Goal: Transaction & Acquisition: Obtain resource

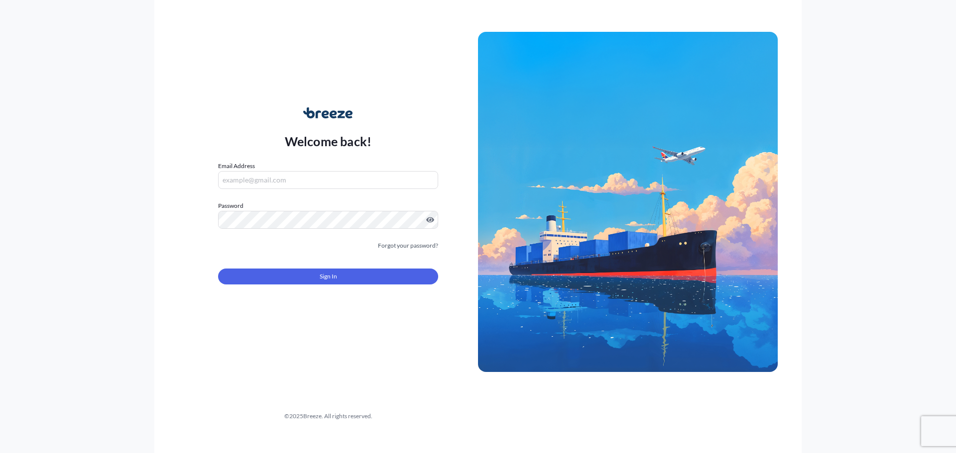
type input "[EMAIL_ADDRESS][DOMAIN_NAME]"
click at [320, 273] on span "Sign In" at bounding box center [328, 277] width 17 height 10
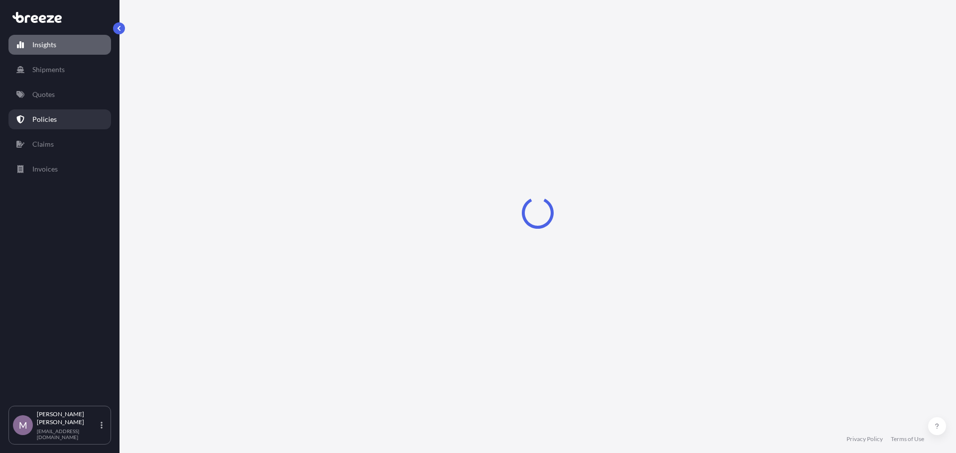
select select "2025"
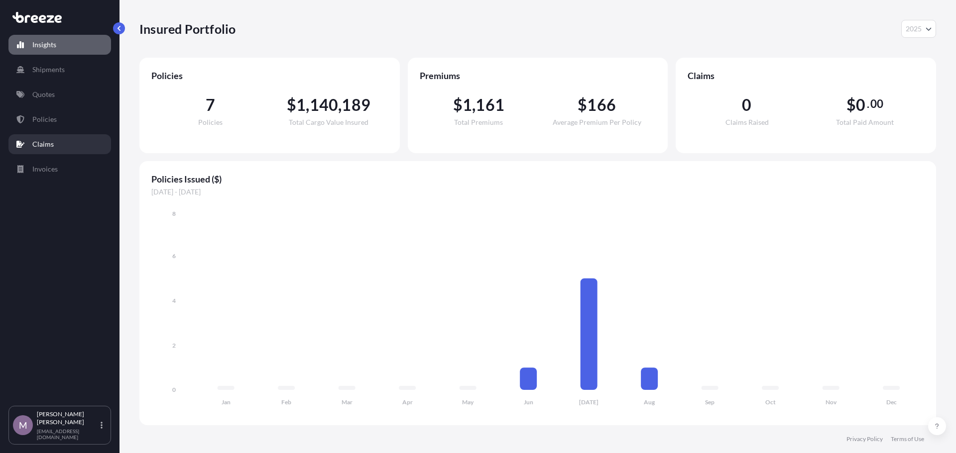
click at [58, 138] on link "Claims" at bounding box center [59, 144] width 103 height 20
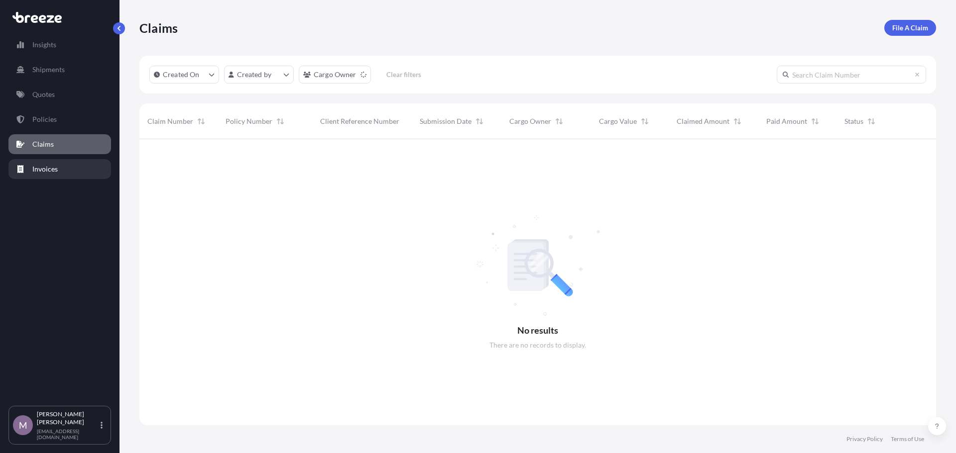
scroll to position [315, 789]
click at [49, 171] on p "Invoices" at bounding box center [44, 169] width 25 height 10
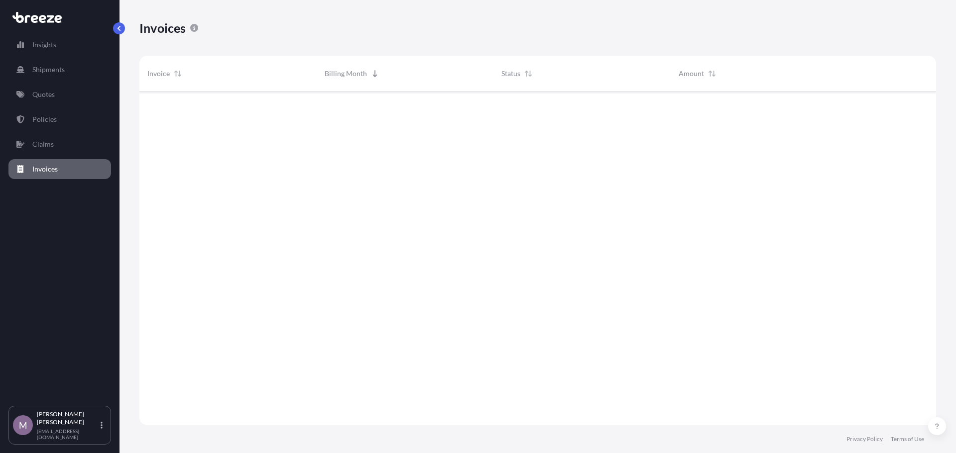
scroll to position [336, 789]
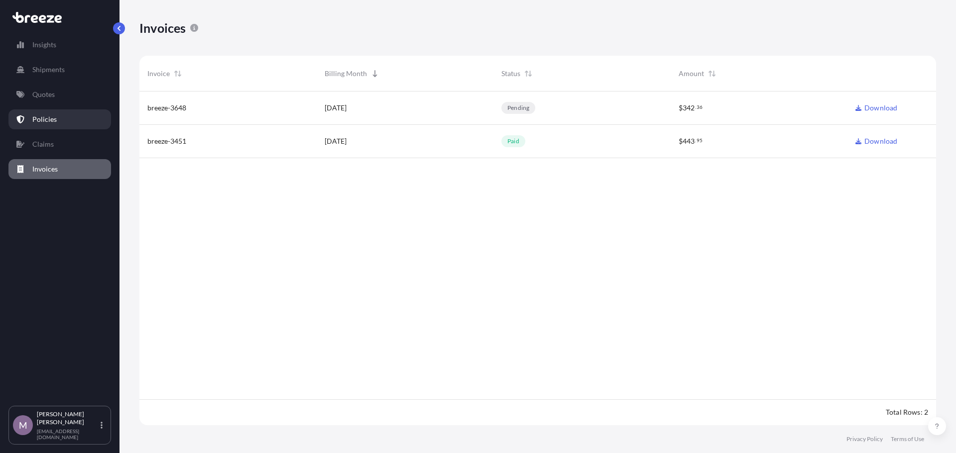
click at [57, 119] on link "Policies" at bounding box center [59, 119] width 103 height 20
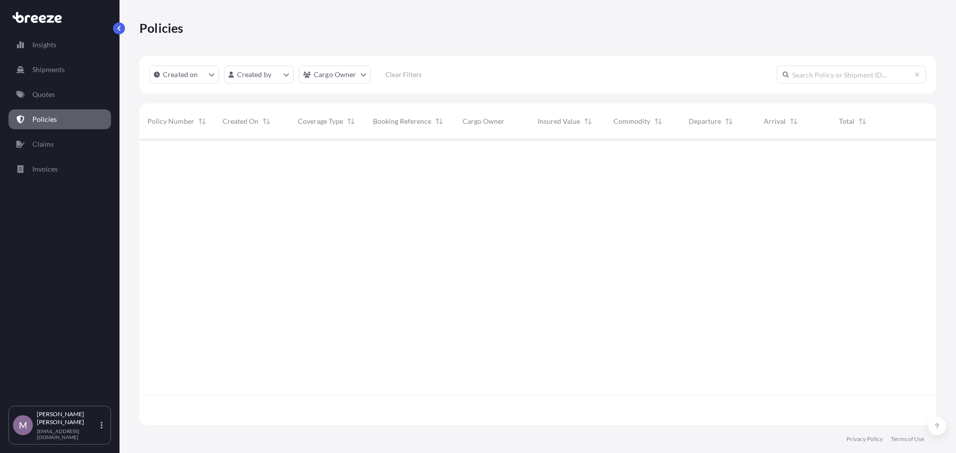
scroll to position [284, 789]
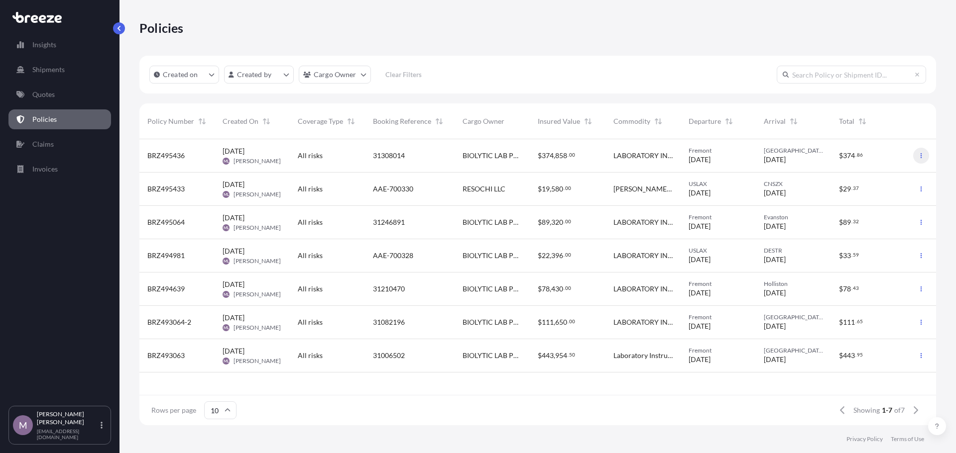
click at [919, 152] on button "button" at bounding box center [921, 156] width 16 height 16
click at [875, 158] on p "Duplicate quote" at bounding box center [866, 158] width 50 height 10
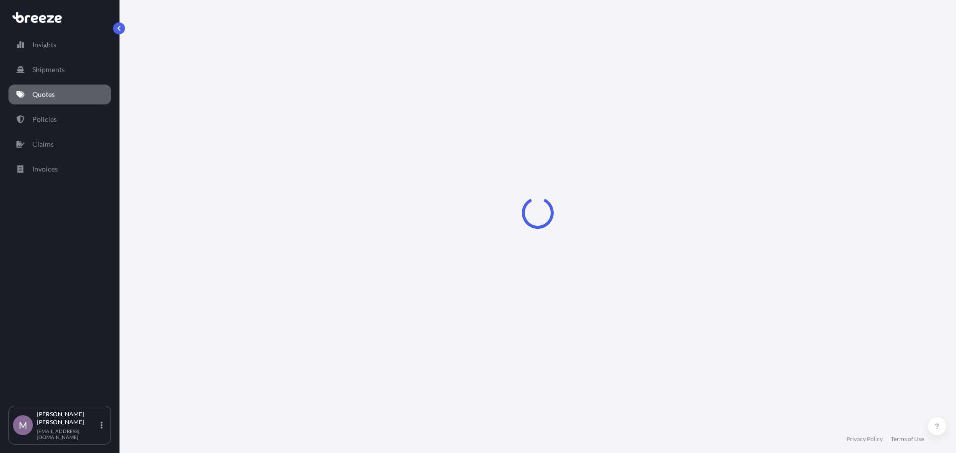
select select "Road"
select select "1"
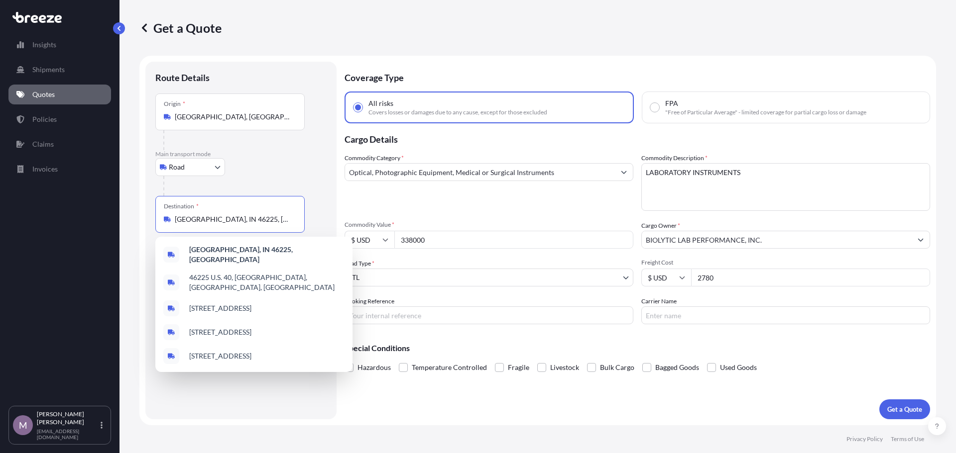
click at [262, 218] on input "[GEOGRAPHIC_DATA], IN 46225, [GEOGRAPHIC_DATA]" at bounding box center [233, 219] width 117 height 10
drag, startPoint x: 264, startPoint y: 217, endPoint x: 126, endPoint y: 237, distance: 139.3
click at [126, 237] on div "Get a Quote Route Details Place of loading Road Road Rail Origin * [GEOGRAPHIC_…" at bounding box center [537, 213] width 836 height 426
paste input "80303"
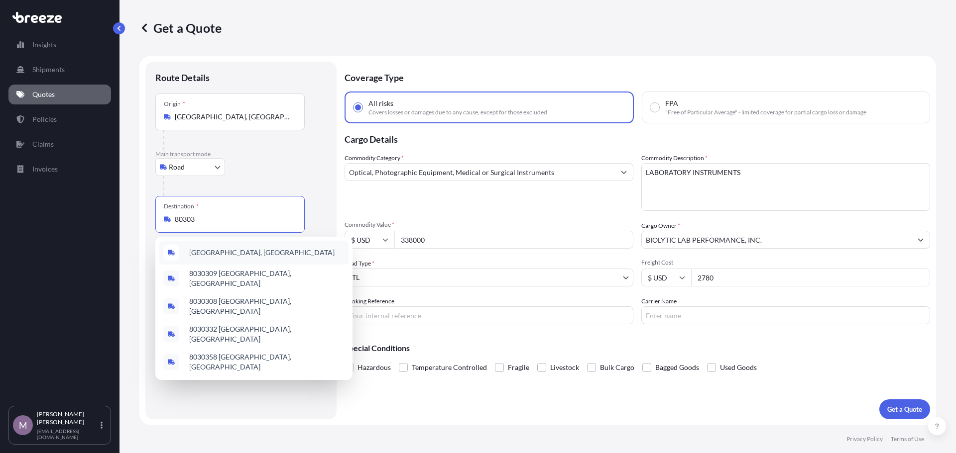
click at [230, 255] on span "[GEOGRAPHIC_DATA], [GEOGRAPHIC_DATA]" at bounding box center [261, 253] width 145 height 10
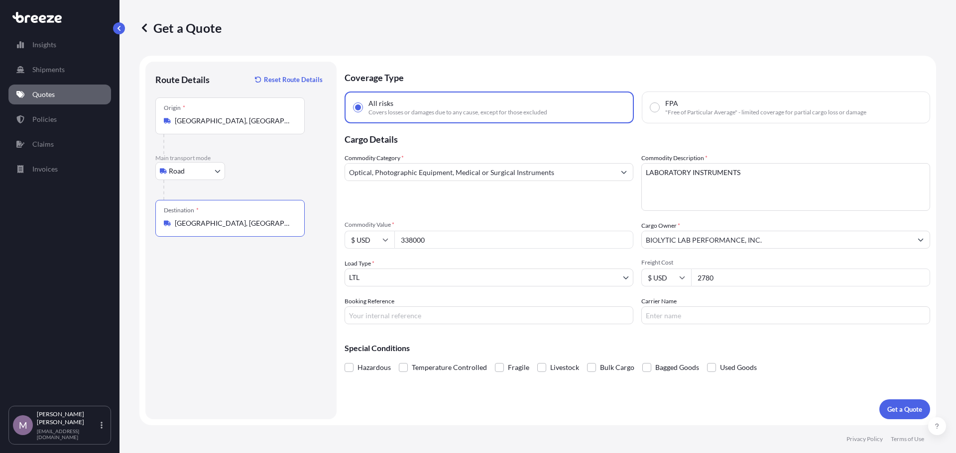
type input "[GEOGRAPHIC_DATA], [GEOGRAPHIC_DATA]"
click at [462, 235] on input "338000" at bounding box center [513, 240] width 239 height 18
drag, startPoint x: 464, startPoint y: 237, endPoint x: 324, endPoint y: 254, distance: 140.8
click at [318, 256] on form "Route Details Reset Route Details Place of loading Road Road Rail Origin * [GEO…" at bounding box center [537, 241] width 796 height 370
type input "100000"
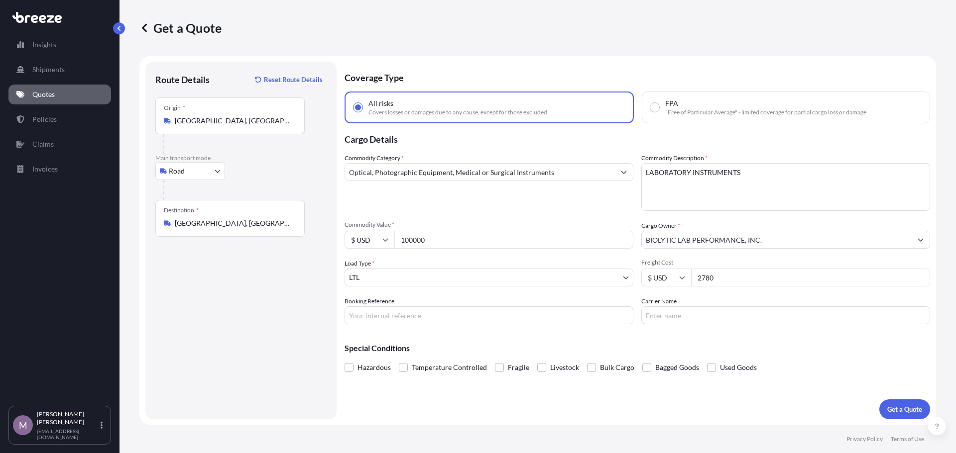
drag, startPoint x: 730, startPoint y: 274, endPoint x: 665, endPoint y: 291, distance: 67.5
click at [665, 291] on div "Commodity Category * Optical, Photographic Equipment, Medical or Surgical Instr…" at bounding box center [636, 238] width 585 height 171
type input "1100"
drag, startPoint x: 390, startPoint y: 318, endPoint x: 417, endPoint y: 307, distance: 29.5
click at [390, 318] on input "Booking Reference" at bounding box center [488, 316] width 289 height 18
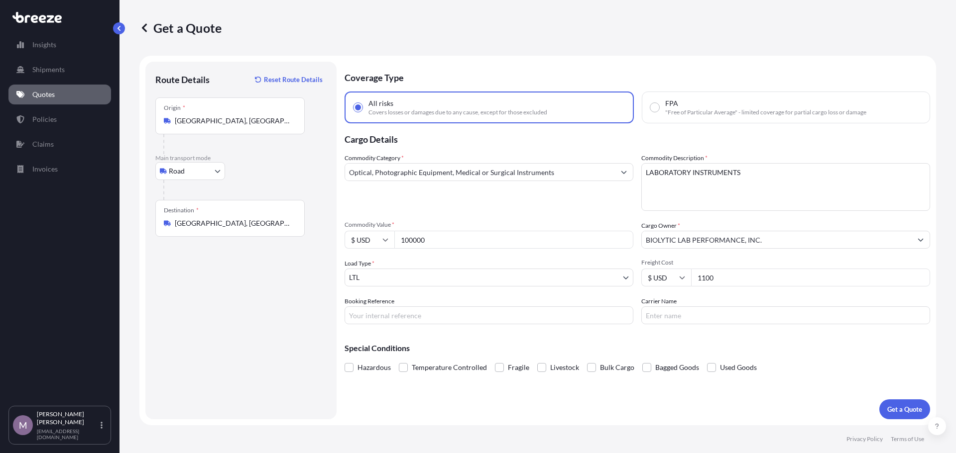
click at [426, 305] on div "Booking Reference" at bounding box center [488, 311] width 289 height 28
click at [424, 311] on input "Booking Reference" at bounding box center [488, 316] width 289 height 18
paste input "31370955"
type input "31370955"
click at [901, 405] on p "Get a Quote" at bounding box center [904, 410] width 35 height 10
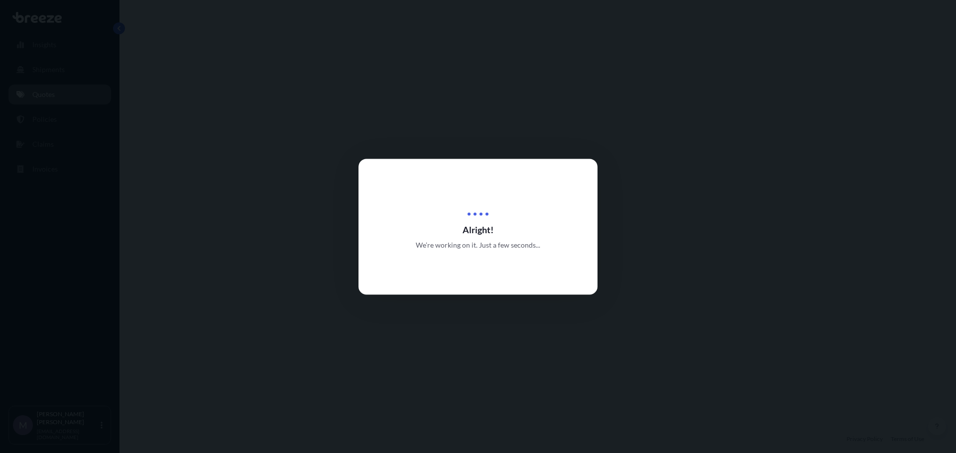
select select "Road"
select select "1"
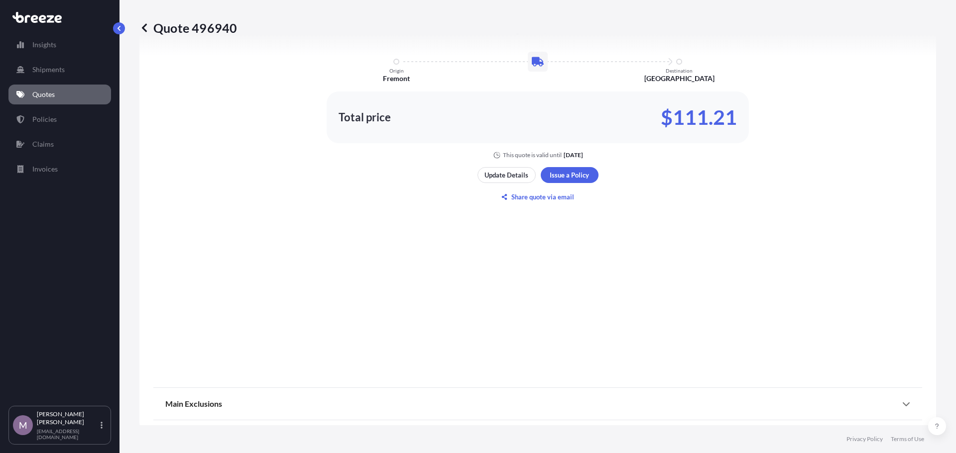
scroll to position [663, 0]
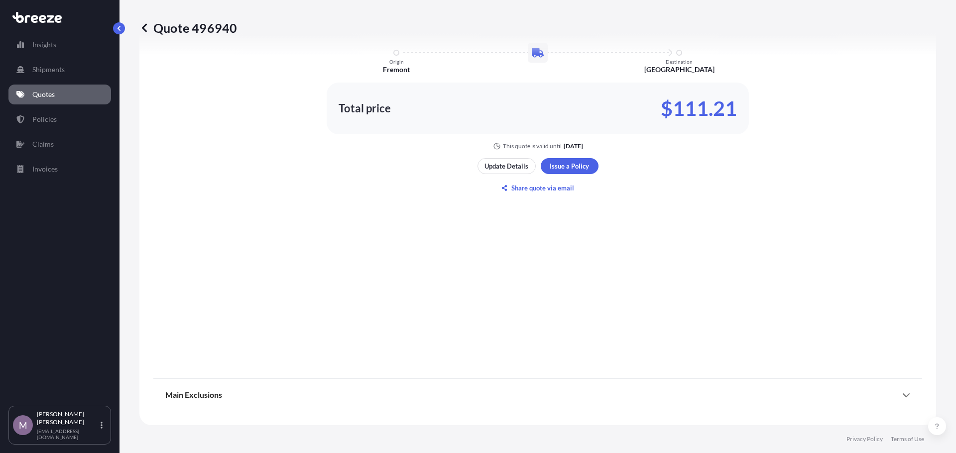
click at [62, 103] on link "Quotes" at bounding box center [59, 95] width 103 height 20
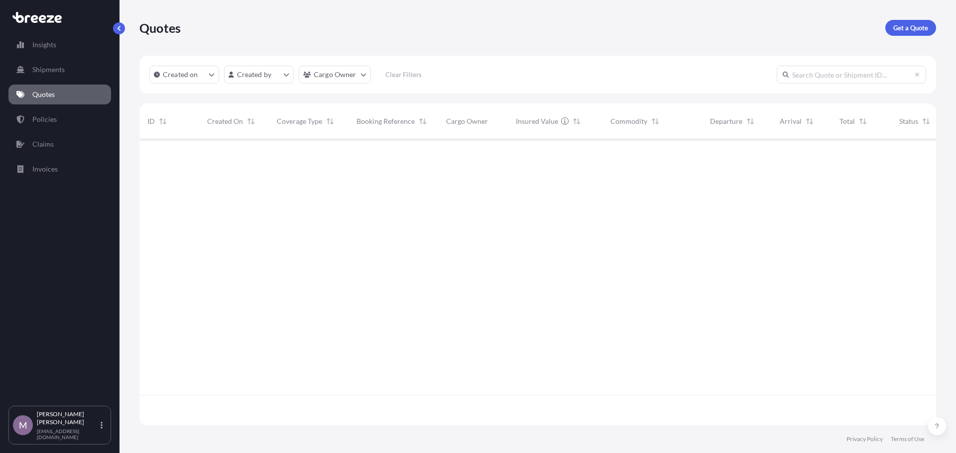
scroll to position [284, 789]
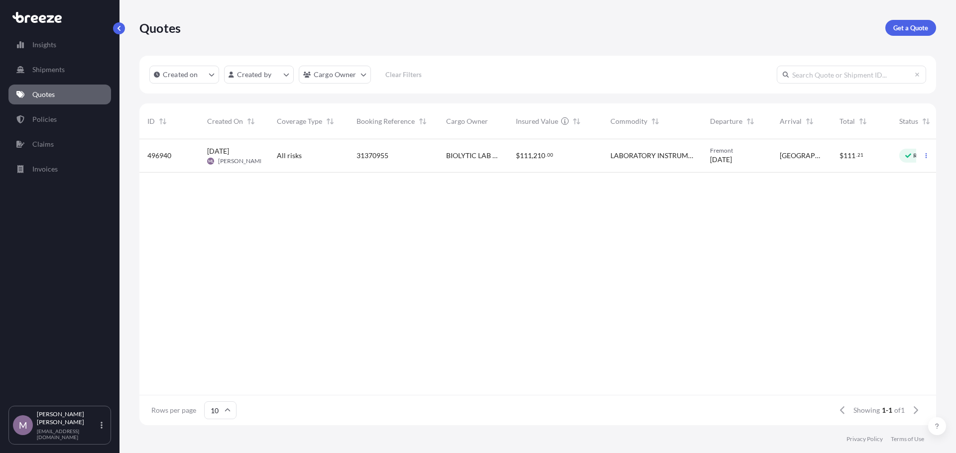
drag, startPoint x: 386, startPoint y: 387, endPoint x: 485, endPoint y: 393, distance: 98.8
click at [485, 393] on div "496940 [DATE] ML [PERSON_NAME] All risks 31370955 BIOLYTIC LAB PERFORMANCE, INC…" at bounding box center [537, 267] width 796 height 256
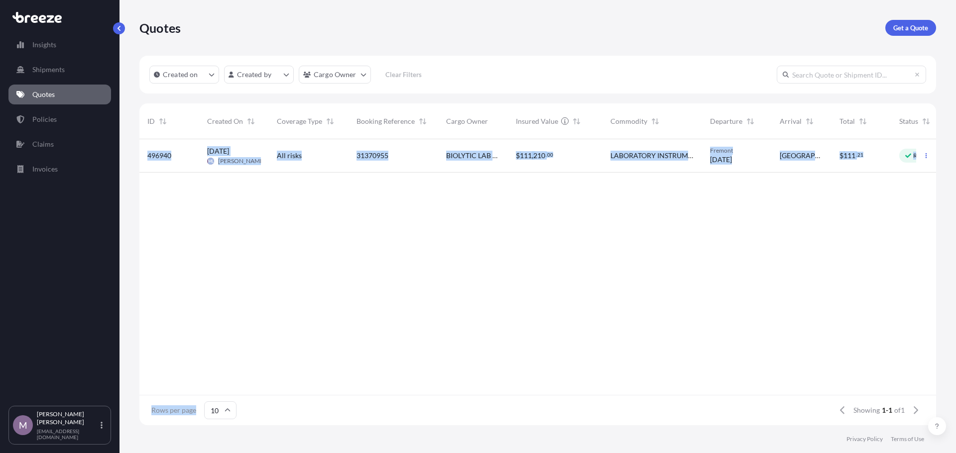
drag, startPoint x: 481, startPoint y: 395, endPoint x: 492, endPoint y: 390, distance: 12.0
click at [492, 390] on div "ID Created On Coverage Type Booking Reference Cargo Owner Insured Value Commodi…" at bounding box center [537, 265] width 796 height 322
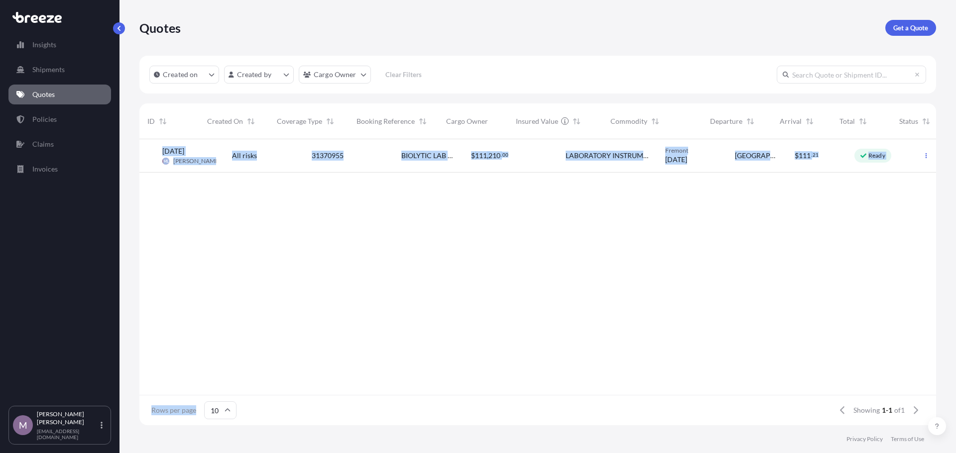
scroll to position [0, 0]
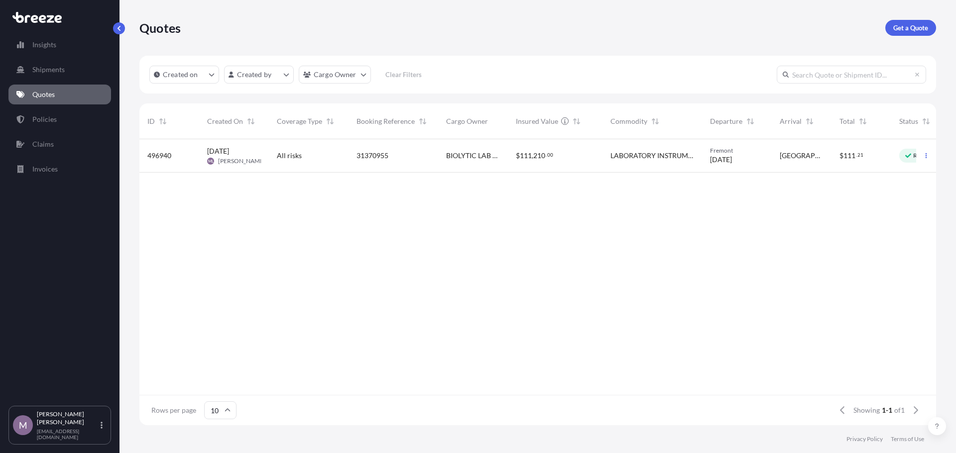
click at [532, 287] on div "496940 [DATE] ML [PERSON_NAME] All risks 31370955 BIOLYTIC LAB PERFORMANCE, INC…" at bounding box center [559, 267] width 841 height 256
click at [63, 143] on link "Claims" at bounding box center [59, 144] width 103 height 20
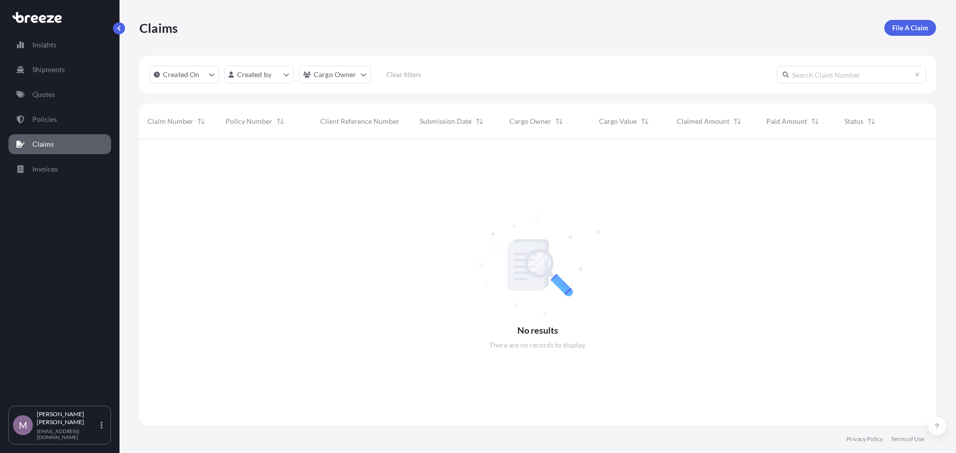
scroll to position [315, 789]
click at [43, 174] on p "Invoices" at bounding box center [44, 169] width 25 height 10
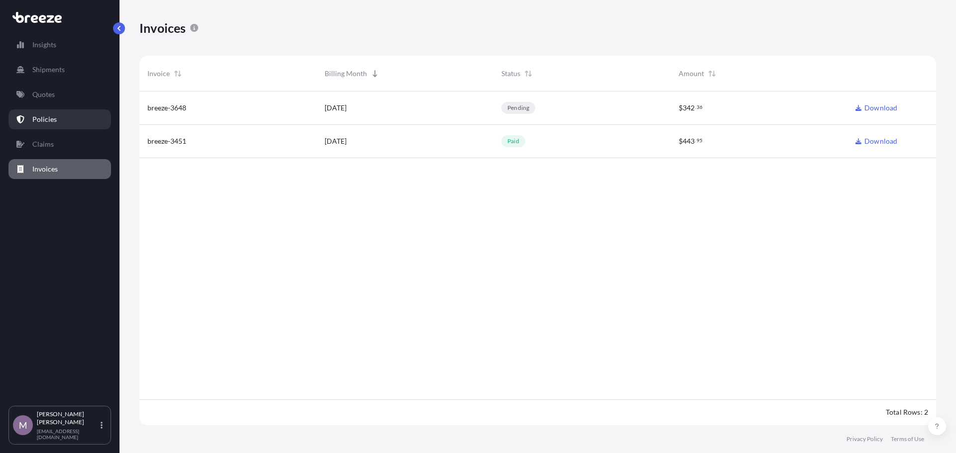
scroll to position [336, 789]
click at [60, 122] on link "Policies" at bounding box center [59, 119] width 103 height 20
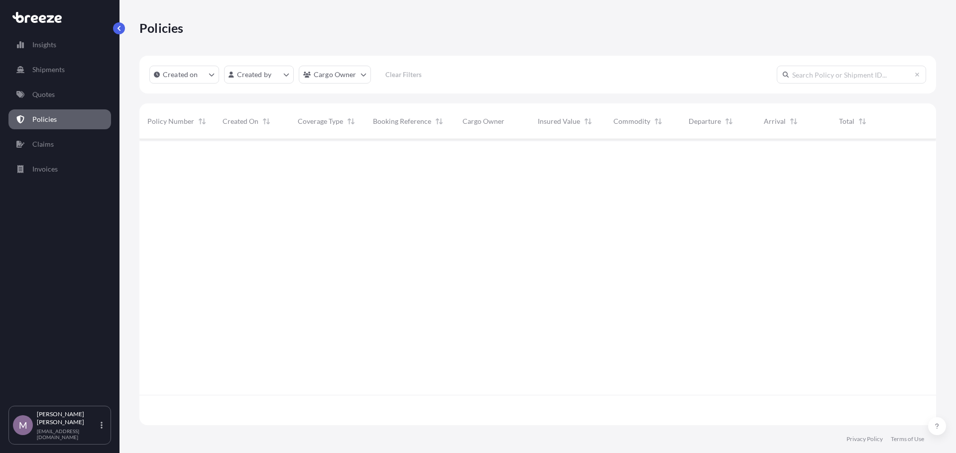
scroll to position [284, 789]
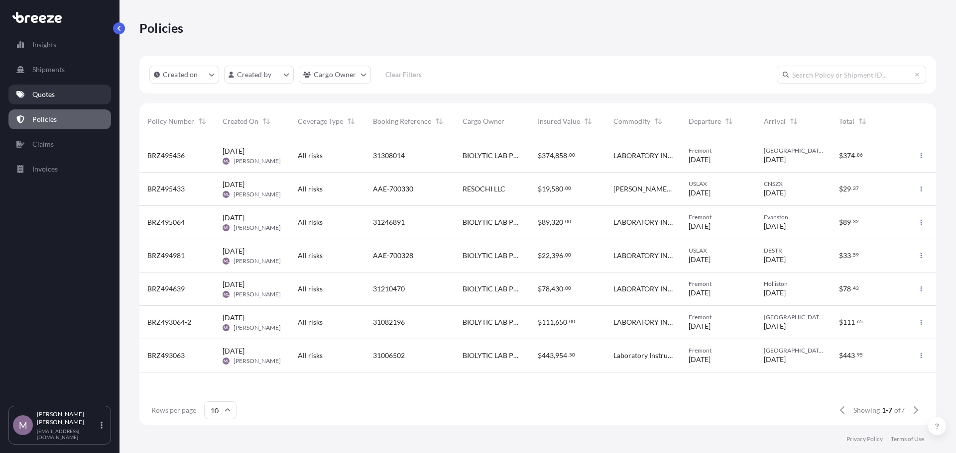
click at [32, 97] on link "Quotes" at bounding box center [59, 95] width 103 height 20
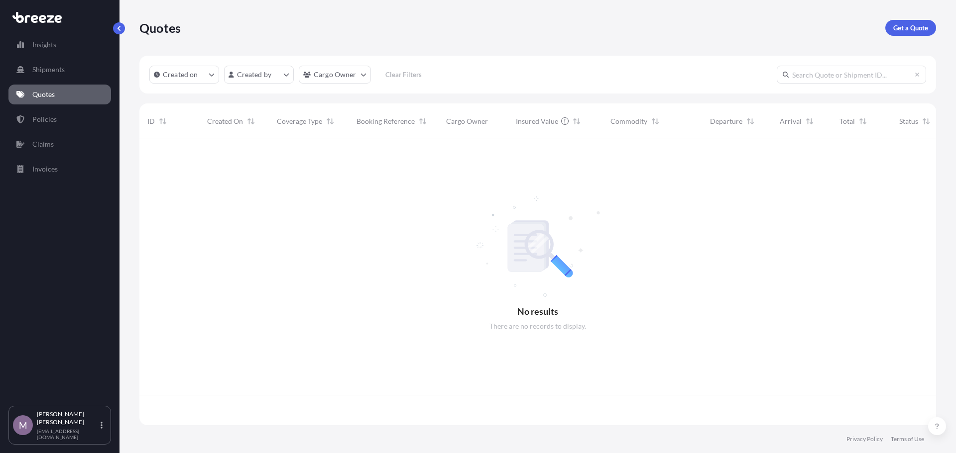
scroll to position [284, 789]
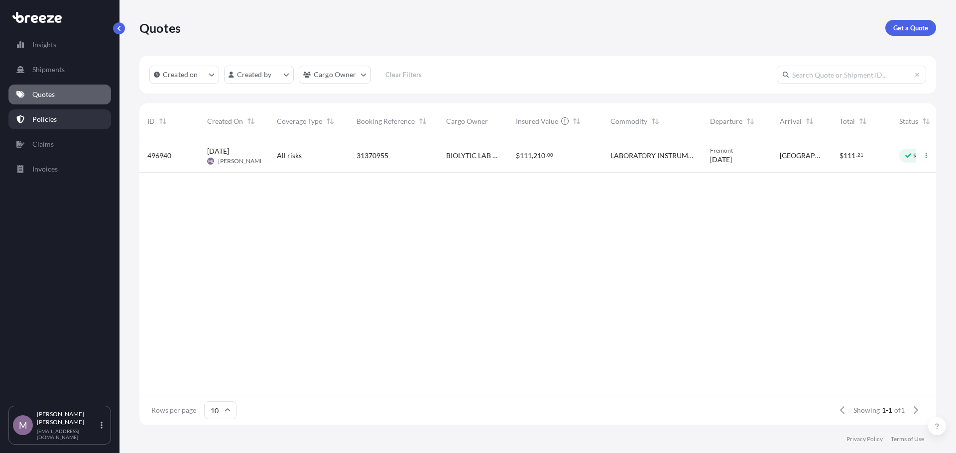
click at [50, 116] on p "Policies" at bounding box center [44, 119] width 24 height 10
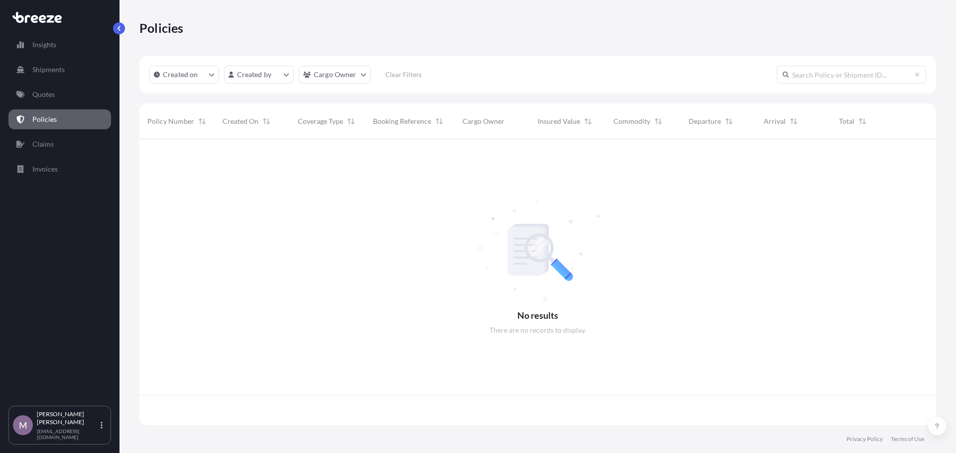
scroll to position [284, 789]
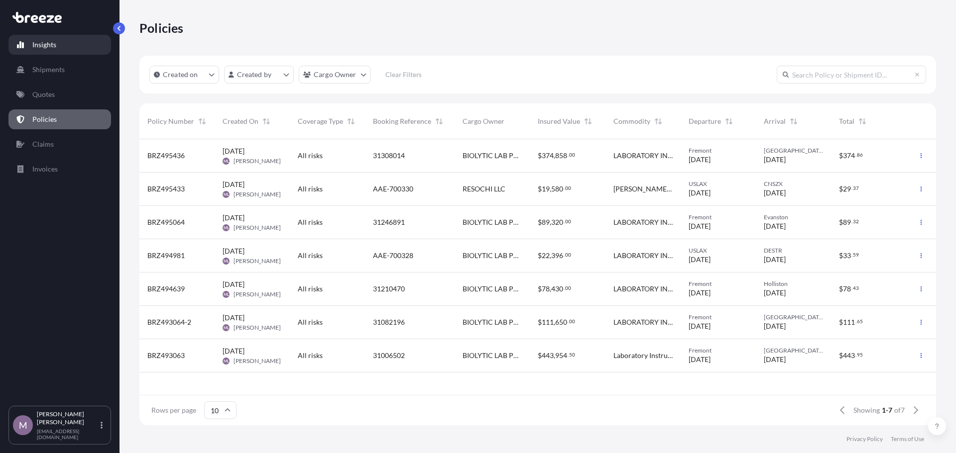
click at [41, 38] on link "Insights" at bounding box center [59, 45] width 103 height 20
select select "2025"
